Goal: Task Accomplishment & Management: Use online tool/utility

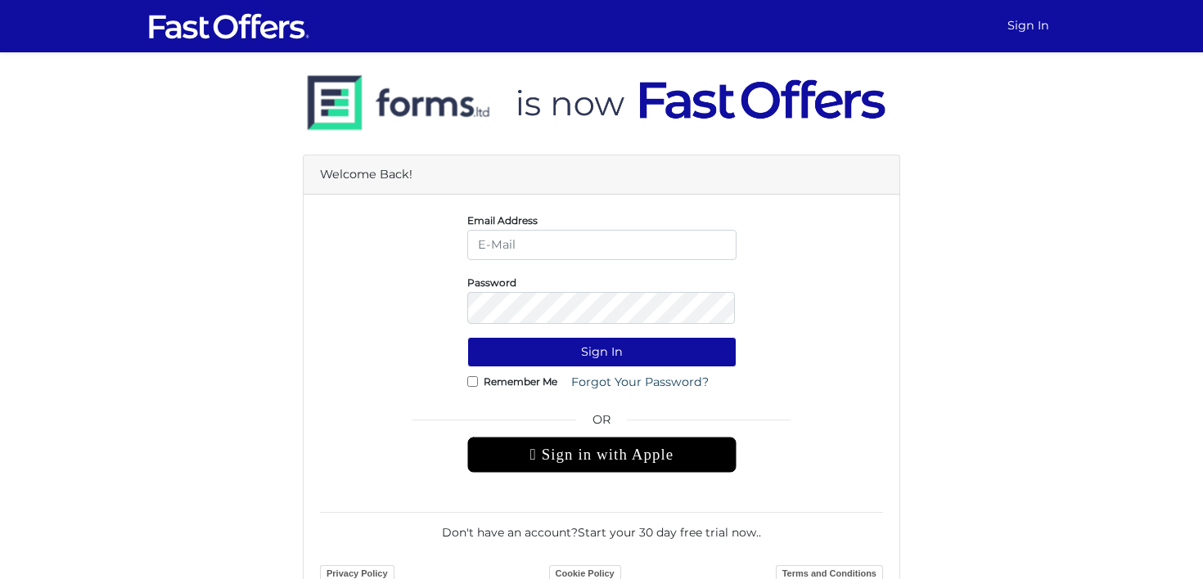
click at [477, 242] on input "email" at bounding box center [601, 245] width 269 height 30
type input "[PERSON_NAME][EMAIL_ADDRESS][DOMAIN_NAME]"
click at [584, 429] on span "OR" at bounding box center [601, 424] width 269 height 26
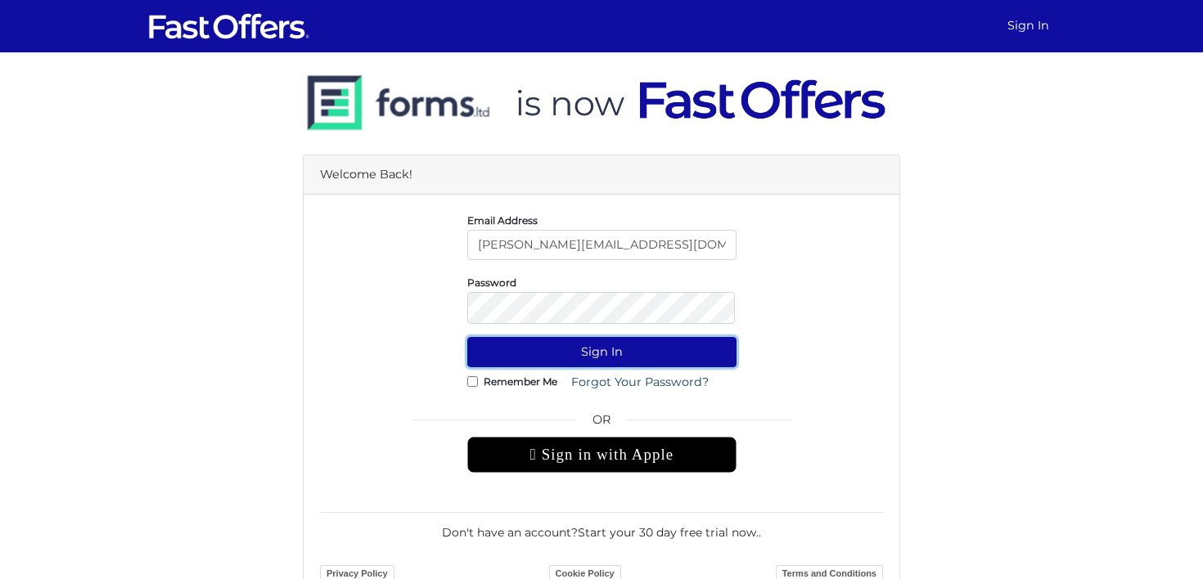
click at [572, 363] on button "Sign In" at bounding box center [601, 352] width 269 height 30
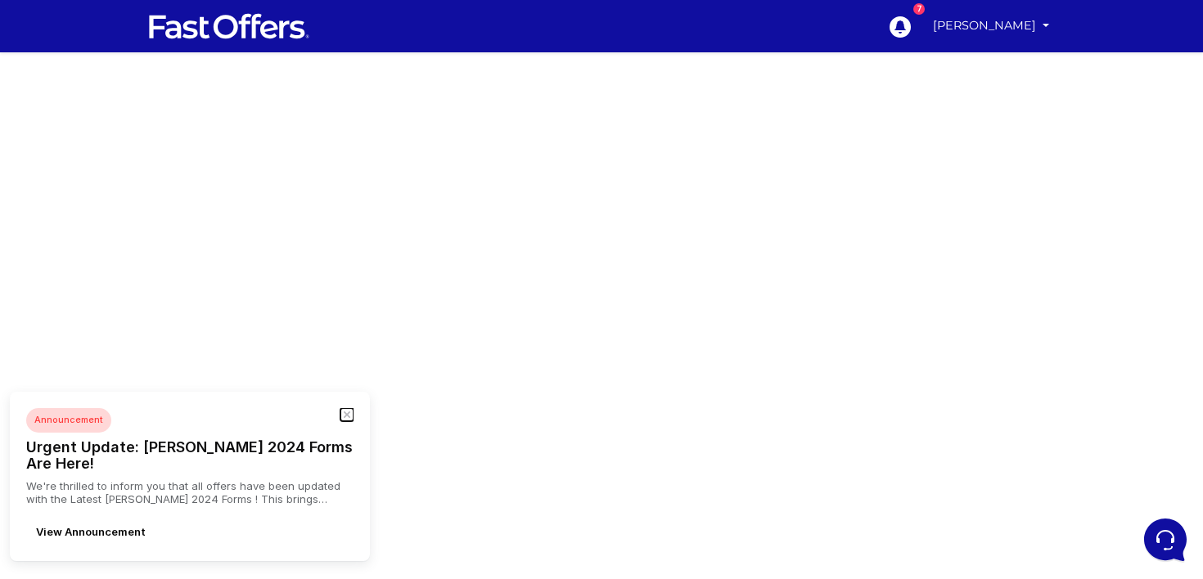
click at [346, 417] on icon "button" at bounding box center [347, 415] width 5 height 5
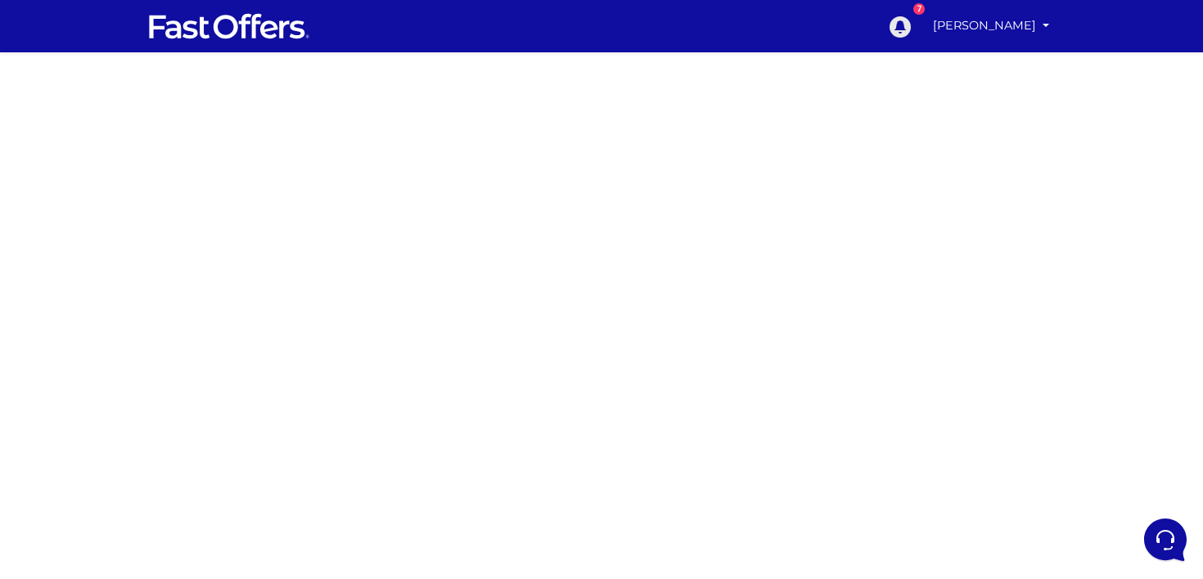
click at [911, 35] on icon at bounding box center [900, 26] width 21 height 21
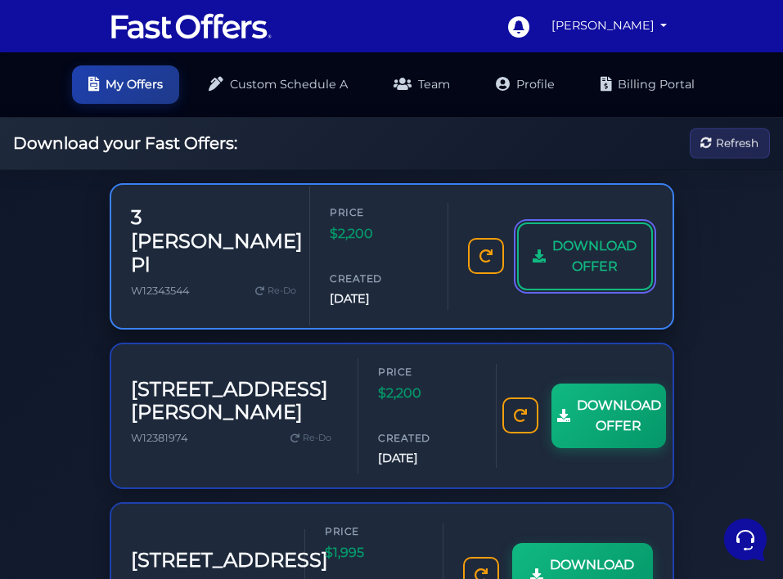
click at [552, 268] on span "DOWNLOAD OFFER" at bounding box center [594, 257] width 84 height 42
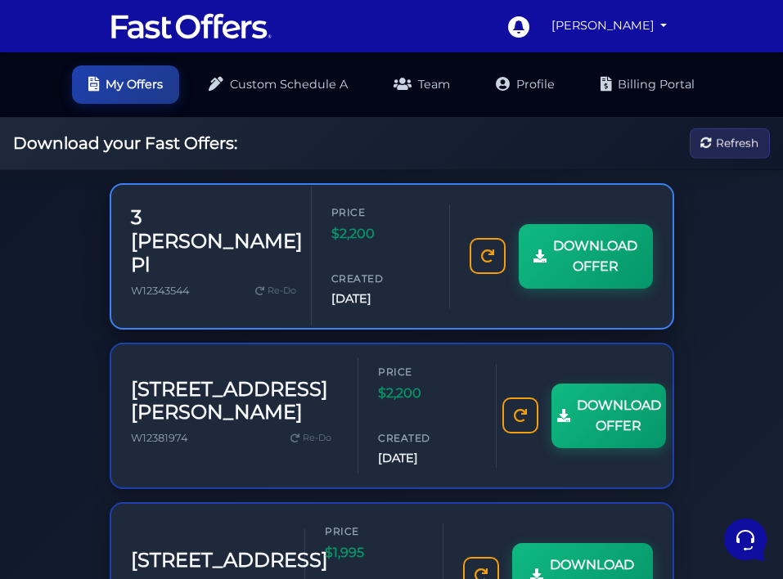
click at [386, 245] on span "$2,200" at bounding box center [380, 233] width 98 height 21
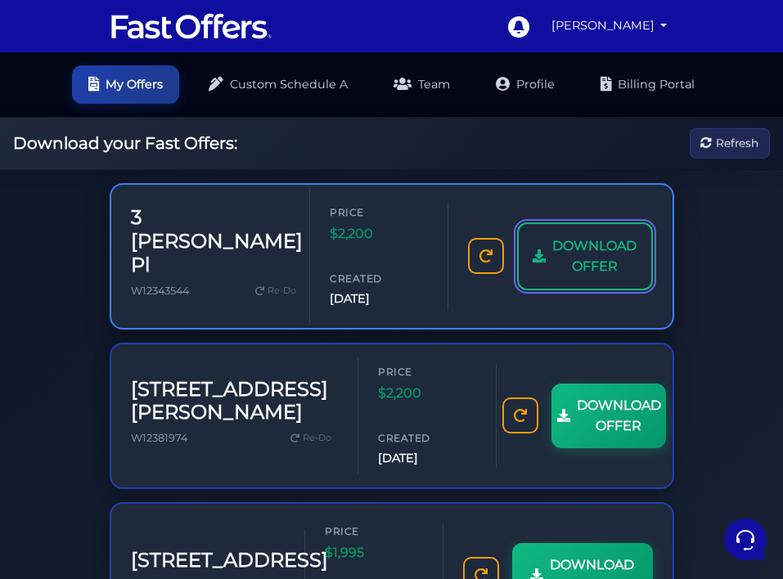
click at [582, 259] on span "DOWNLOAD OFFER" at bounding box center [594, 257] width 84 height 42
